Goal: Transaction & Acquisition: Purchase product/service

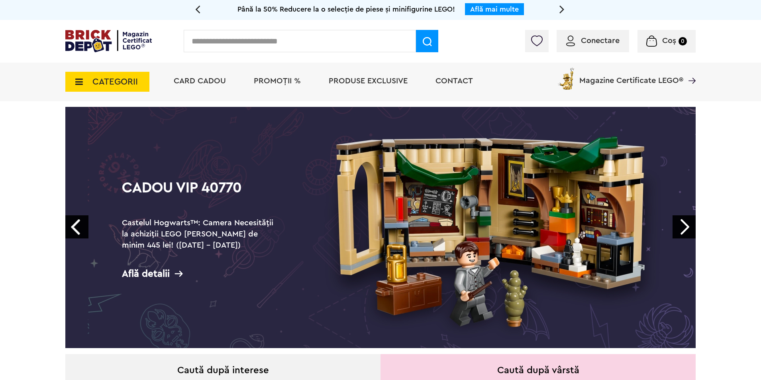
click at [589, 42] on span "Conectare" at bounding box center [600, 41] width 39 height 8
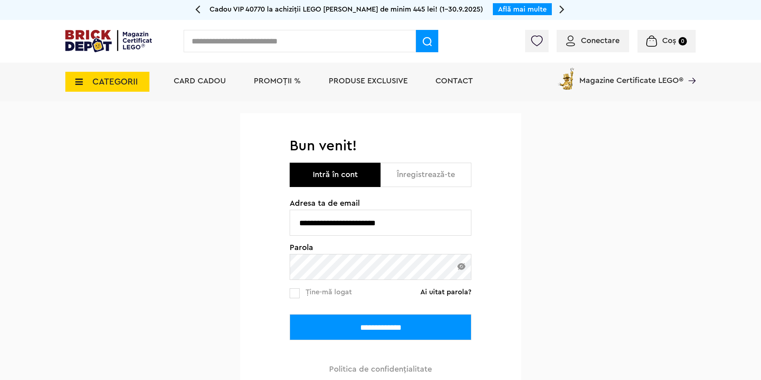
drag, startPoint x: 378, startPoint y: 223, endPoint x: 238, endPoint y: 223, distance: 140.6
click at [236, 222] on div "**********" at bounding box center [380, 274] width 761 height 346
type input "**********"
click at [360, 329] on input "**********" at bounding box center [381, 327] width 182 height 26
click at [370, 327] on input "**********" at bounding box center [381, 327] width 182 height 26
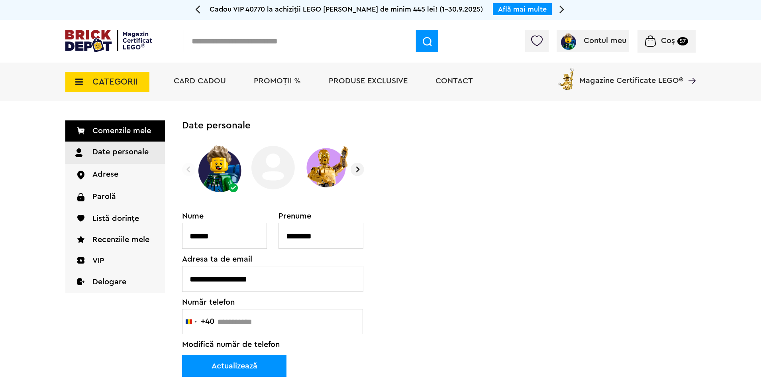
click at [672, 39] on span "Coș" at bounding box center [668, 41] width 14 height 8
click at [666, 46] on div "Coș 57" at bounding box center [666, 41] width 58 height 23
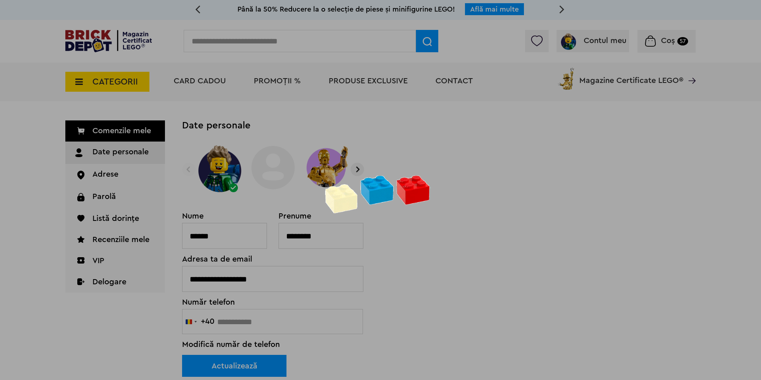
click at [650, 46] on div at bounding box center [380, 190] width 761 height 380
click at [505, 144] on div at bounding box center [380, 190] width 761 height 380
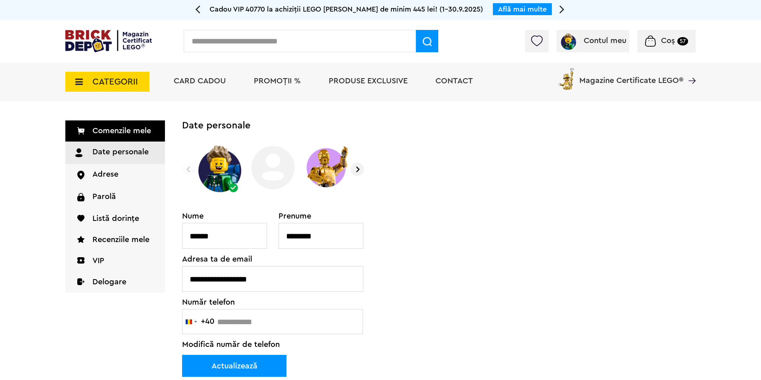
click at [664, 43] on span "Coș" at bounding box center [668, 41] width 14 height 8
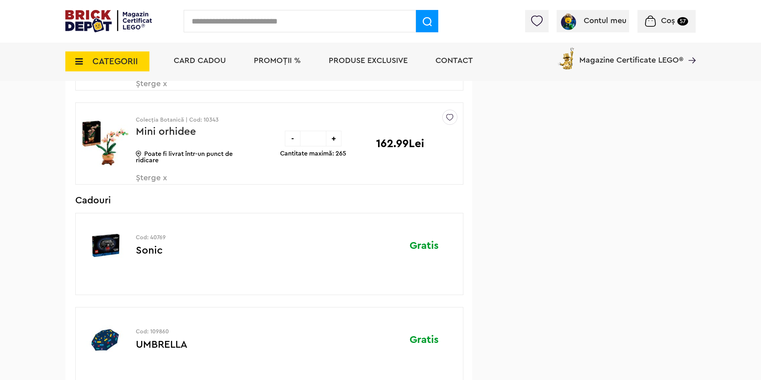
scroll to position [3650, 0]
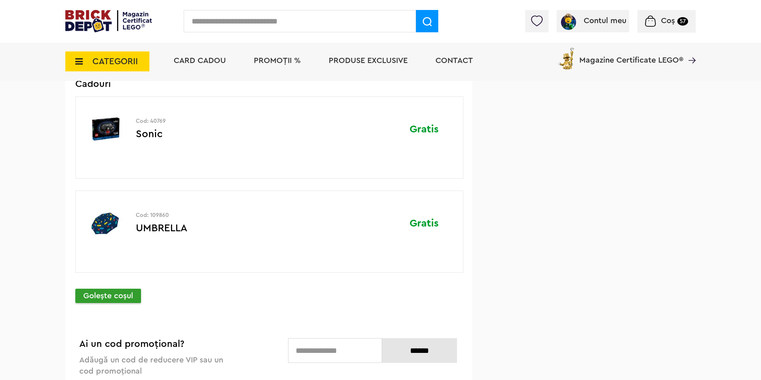
click at [112, 297] on p "Goleşte coşul" at bounding box center [108, 295] width 66 height 14
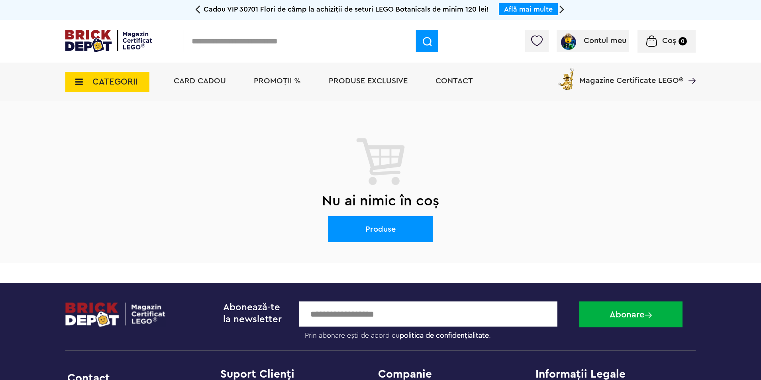
click at [269, 87] on li "PROMOȚII %" at bounding box center [277, 82] width 63 height 39
click at [269, 84] on li "PROMOȚII %" at bounding box center [277, 82] width 63 height 39
click at [269, 83] on span "PROMOȚII %" at bounding box center [277, 81] width 47 height 8
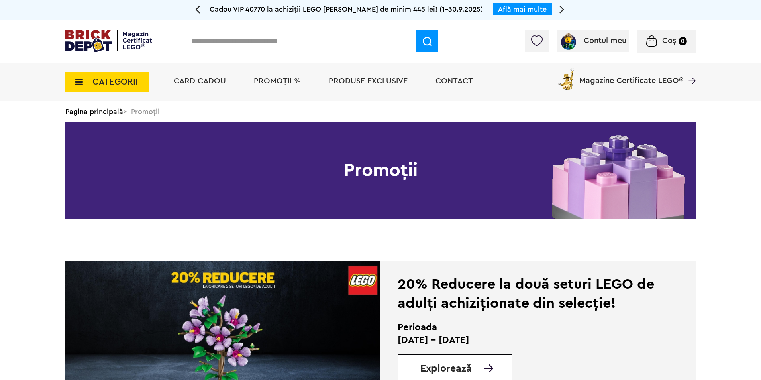
click at [291, 299] on img at bounding box center [222, 344] width 315 height 167
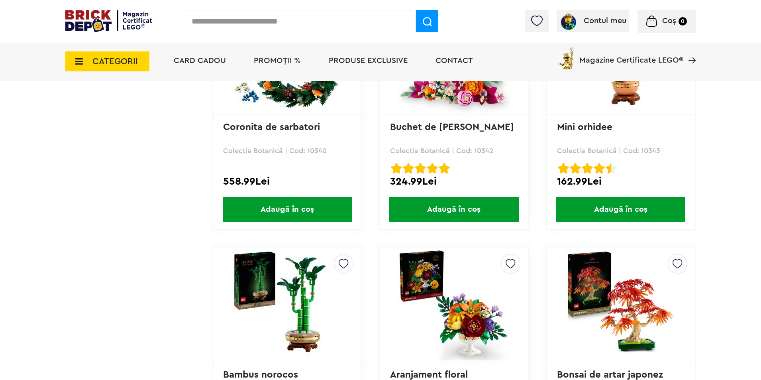
scroll to position [2270, 0]
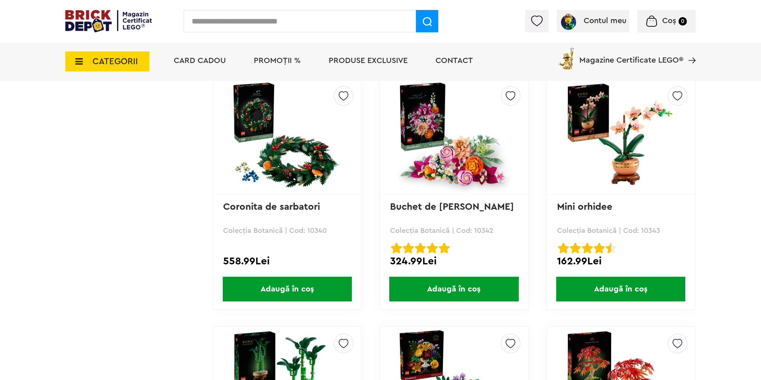
click at [621, 282] on span "Adaugă în coș" at bounding box center [620, 288] width 129 height 25
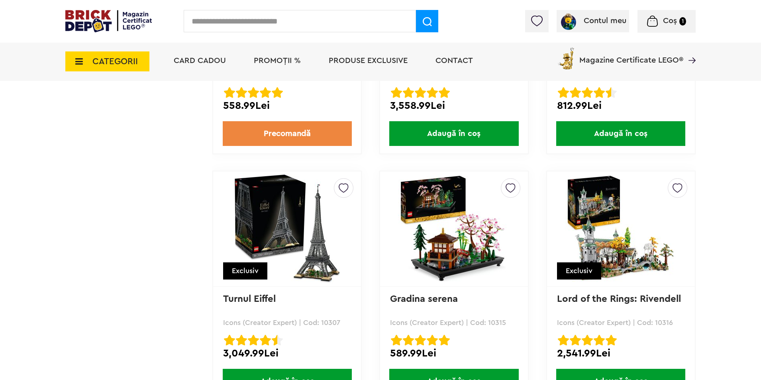
scroll to position [5018, 0]
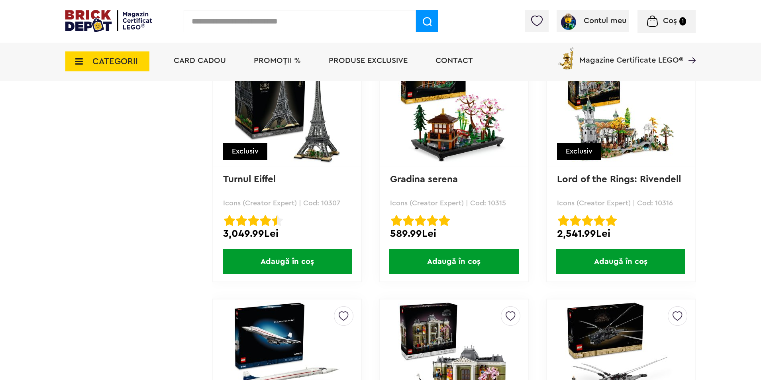
click at [268, 261] on span "Adaugă în coș" at bounding box center [287, 261] width 129 height 25
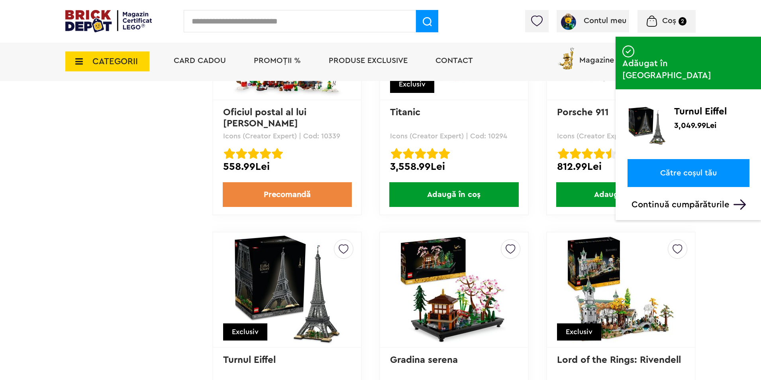
scroll to position [4779, 0]
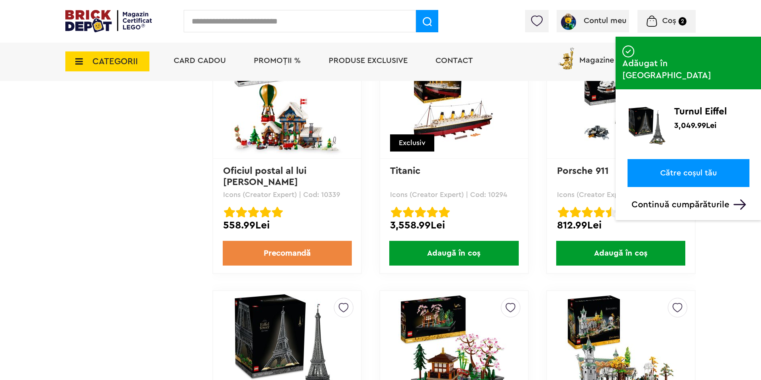
click at [448, 249] on span "Adaugă în coș" at bounding box center [453, 253] width 129 height 25
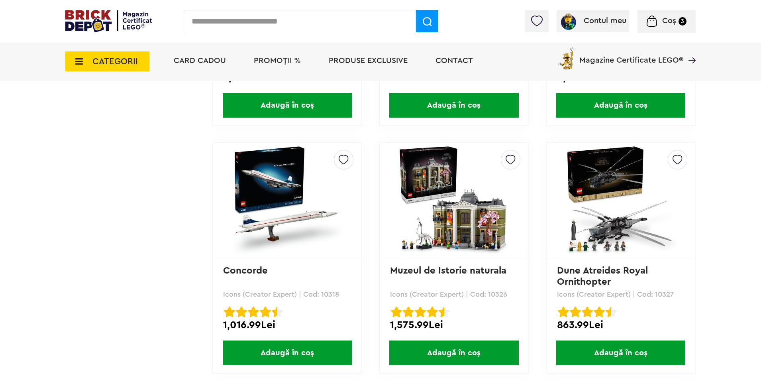
scroll to position [5218, 0]
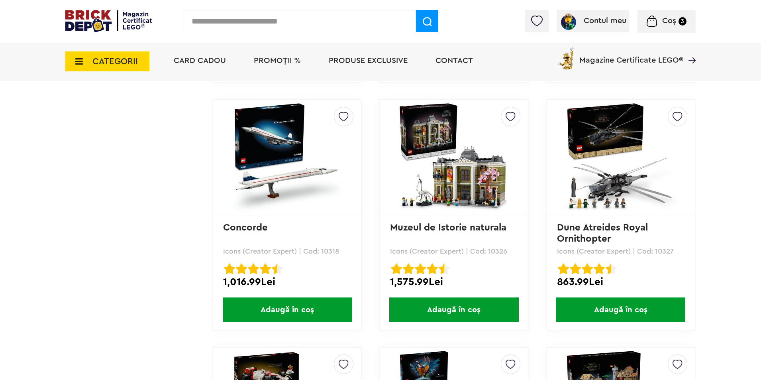
click at [455, 178] on img at bounding box center [454, 158] width 112 height 112
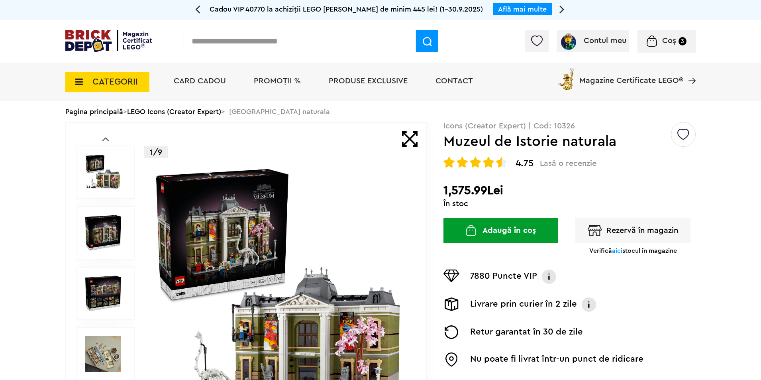
click at [667, 44] on span "Coș" at bounding box center [669, 41] width 14 height 8
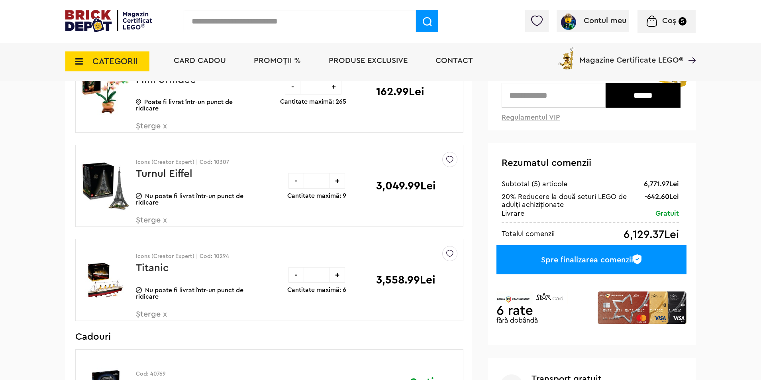
scroll to position [119, 0]
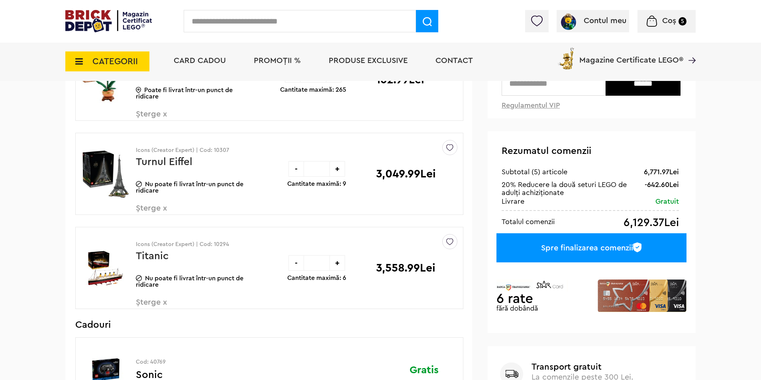
click at [163, 303] on span "Șterge x" at bounding box center [183, 306] width 94 height 17
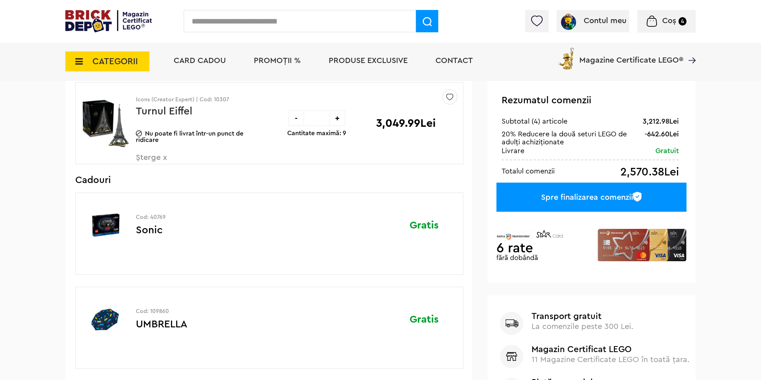
scroll to position [119, 0]
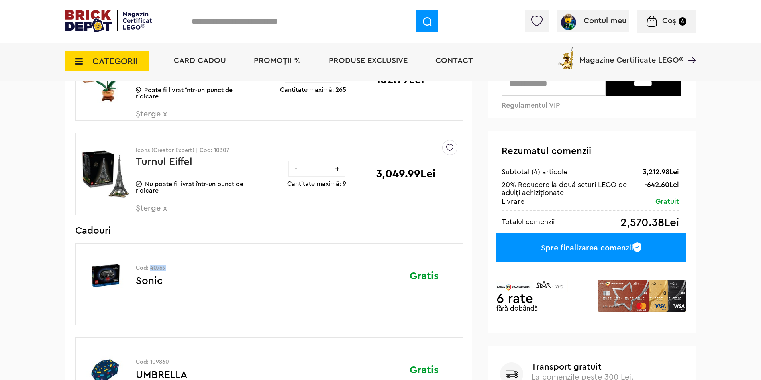
drag, startPoint x: 149, startPoint y: 266, endPoint x: 168, endPoint y: 270, distance: 19.4
click at [168, 270] on p "Cod: 40769" at bounding box center [193, 268] width 114 height 6
copy p "40769"
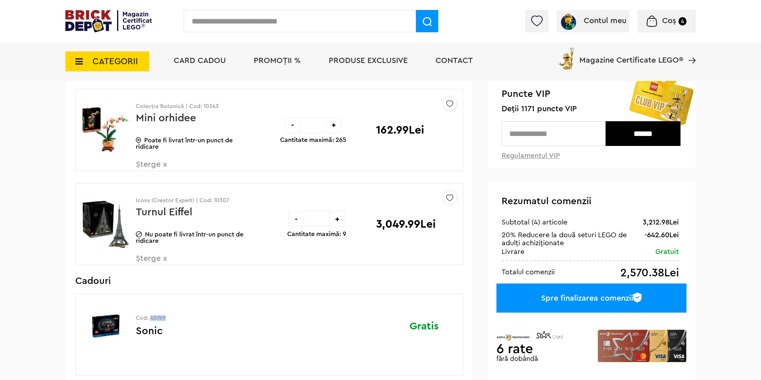
scroll to position [40, 0]
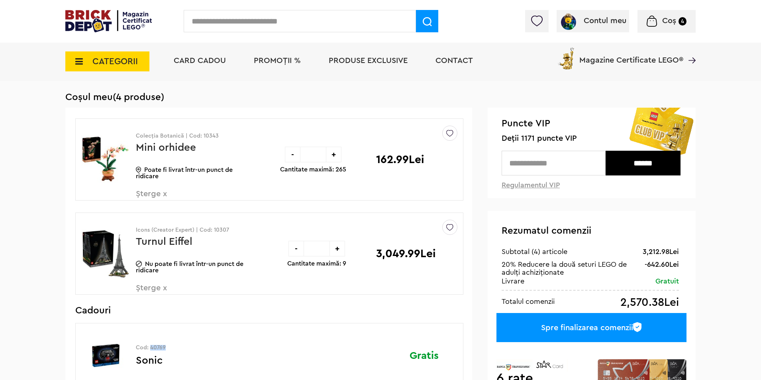
click at [260, 58] on span "PROMOȚII %" at bounding box center [277, 61] width 47 height 8
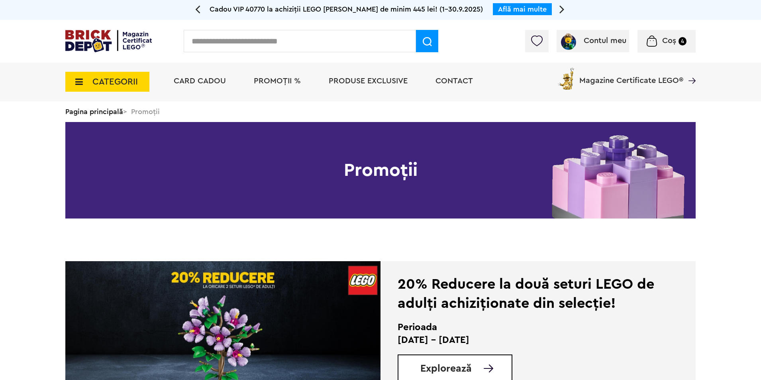
click at [235, 323] on img at bounding box center [222, 344] width 315 height 167
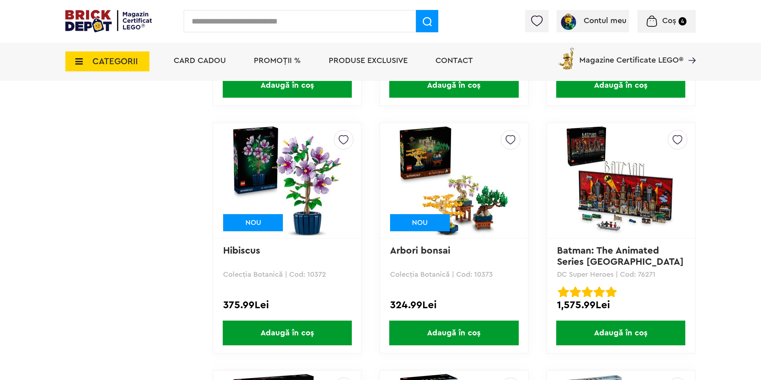
scroll to position [3027, 0]
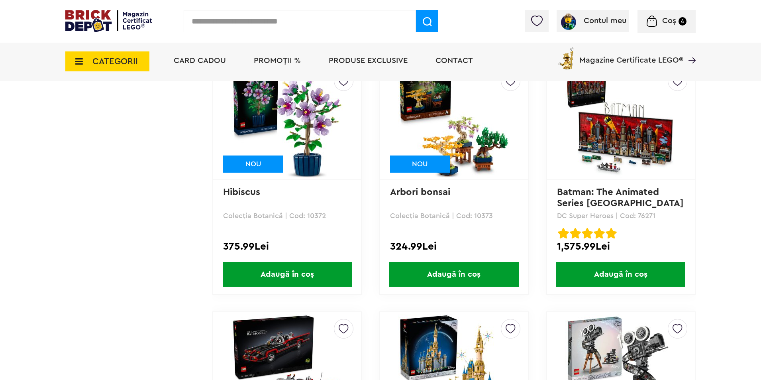
click at [604, 271] on span "Adaugă în coș" at bounding box center [620, 274] width 129 height 25
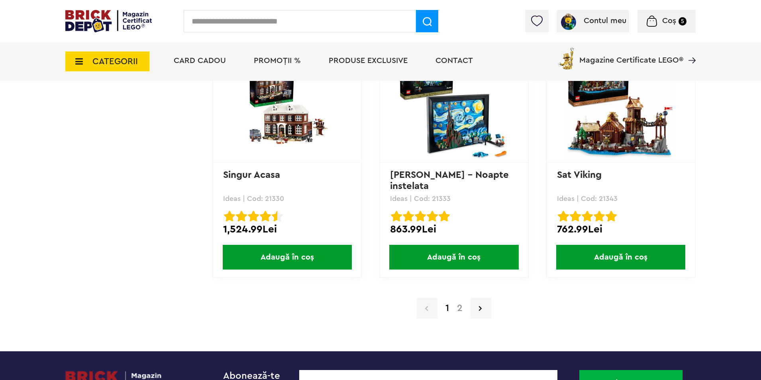
scroll to position [7806, 0]
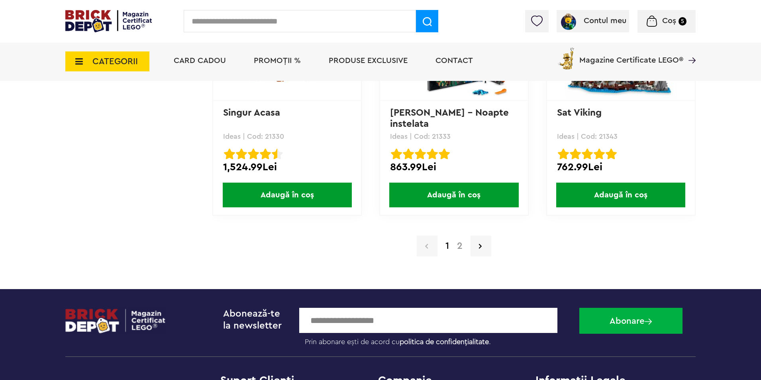
click at [458, 248] on link "2" at bounding box center [460, 246] width 14 height 10
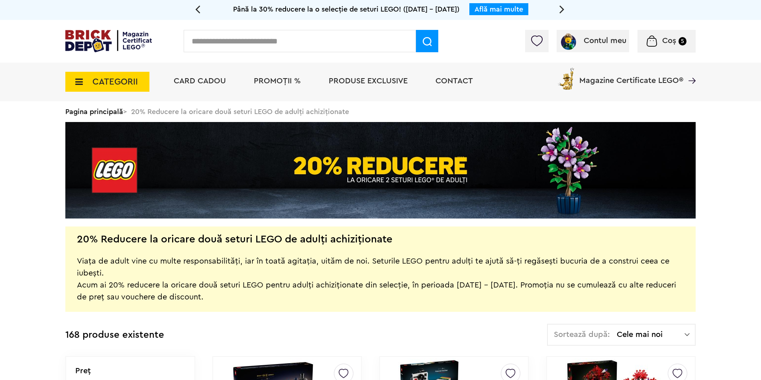
click at [672, 43] on span "Coș" at bounding box center [669, 41] width 14 height 8
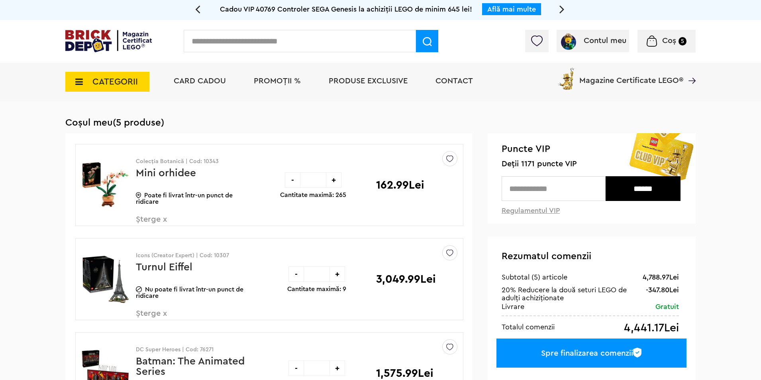
click at [161, 221] on span "Șterge x" at bounding box center [183, 223] width 94 height 17
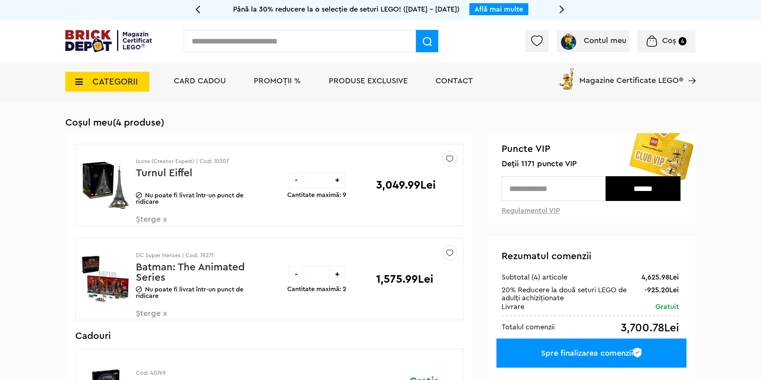
click at [147, 269] on link "Batman: The Animated Series [GEOGRAPHIC_DATA]" at bounding box center [190, 277] width 109 height 31
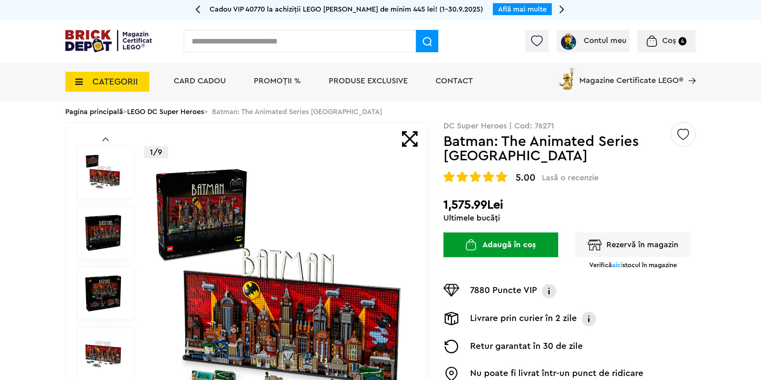
scroll to position [80, 0]
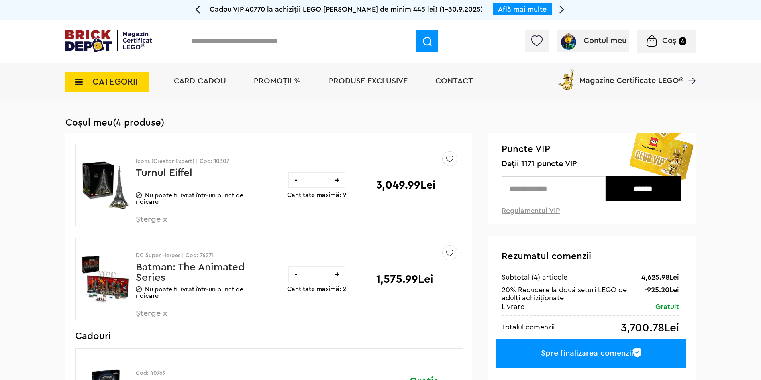
click at [171, 175] on link "Turnul Eiffel" at bounding box center [164, 173] width 57 height 10
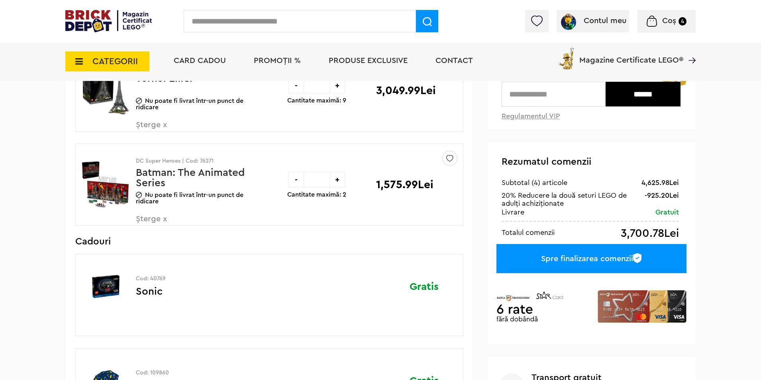
scroll to position [40, 0]
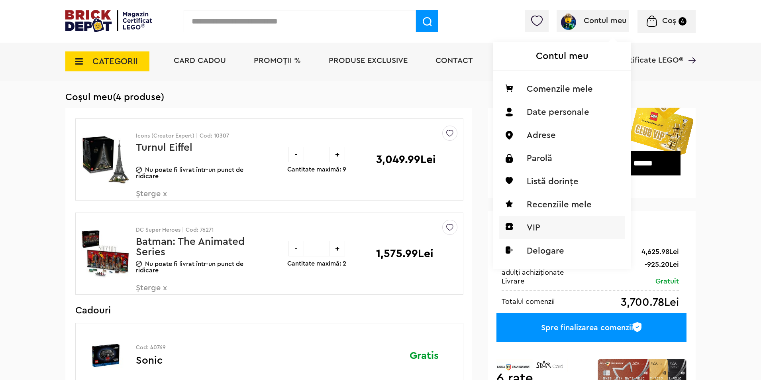
click at [530, 227] on li "VIP" at bounding box center [562, 227] width 126 height 23
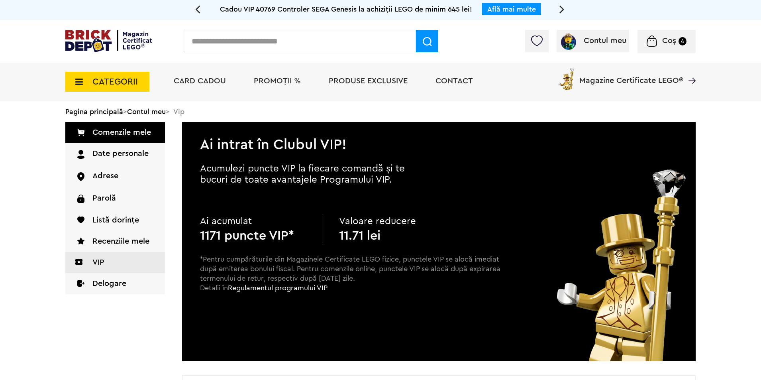
click at [656, 42] on img at bounding box center [651, 40] width 10 height 11
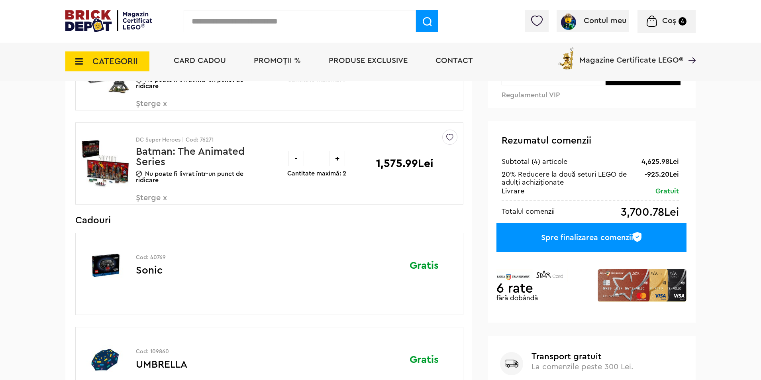
scroll to position [13, 0]
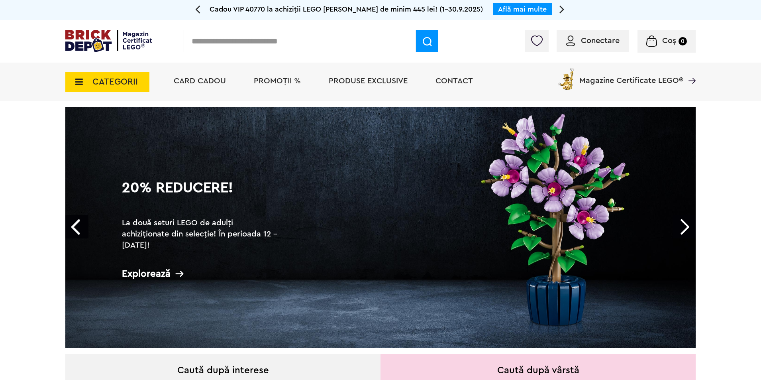
click at [601, 42] on span "Conectare" at bounding box center [600, 41] width 39 height 8
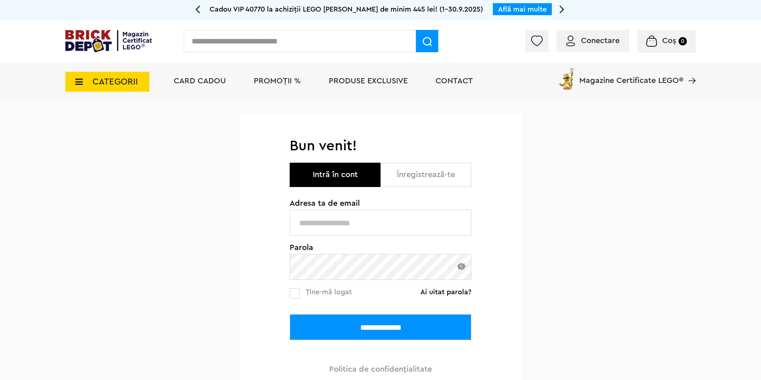
type input "**********"
click at [381, 328] on input "**********" at bounding box center [381, 327] width 182 height 26
